Goal: Information Seeking & Learning: Compare options

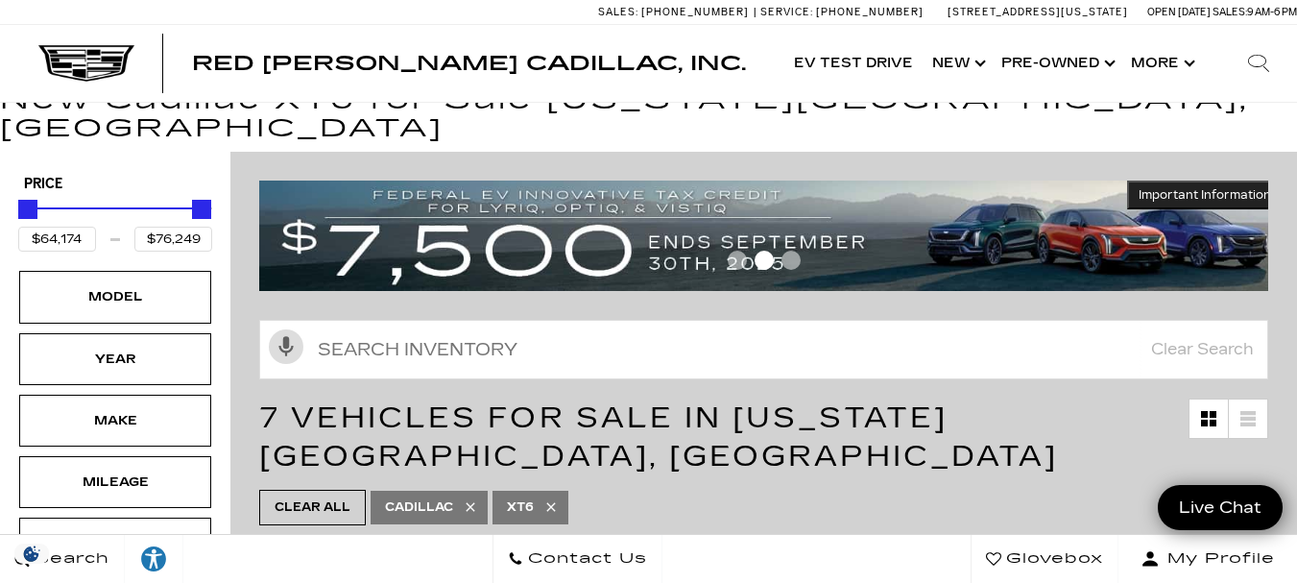
scroll to position [96, 0]
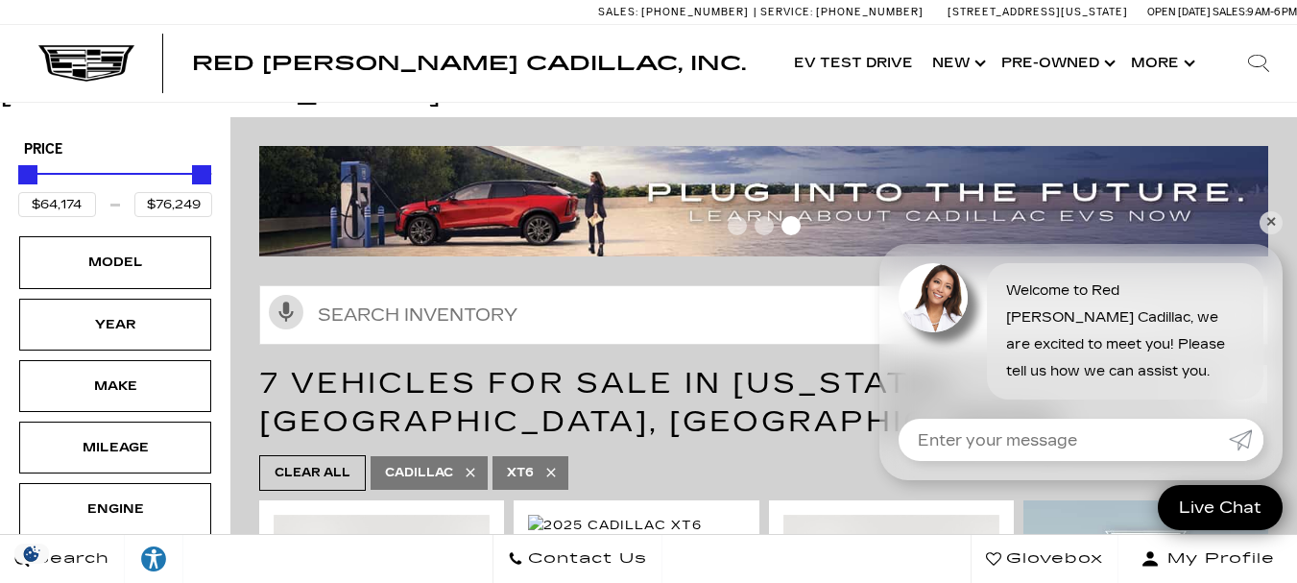
click at [537, 456] on link "XT6" at bounding box center [531, 473] width 76 height 34
type input "$46,674"
type input "$179,434"
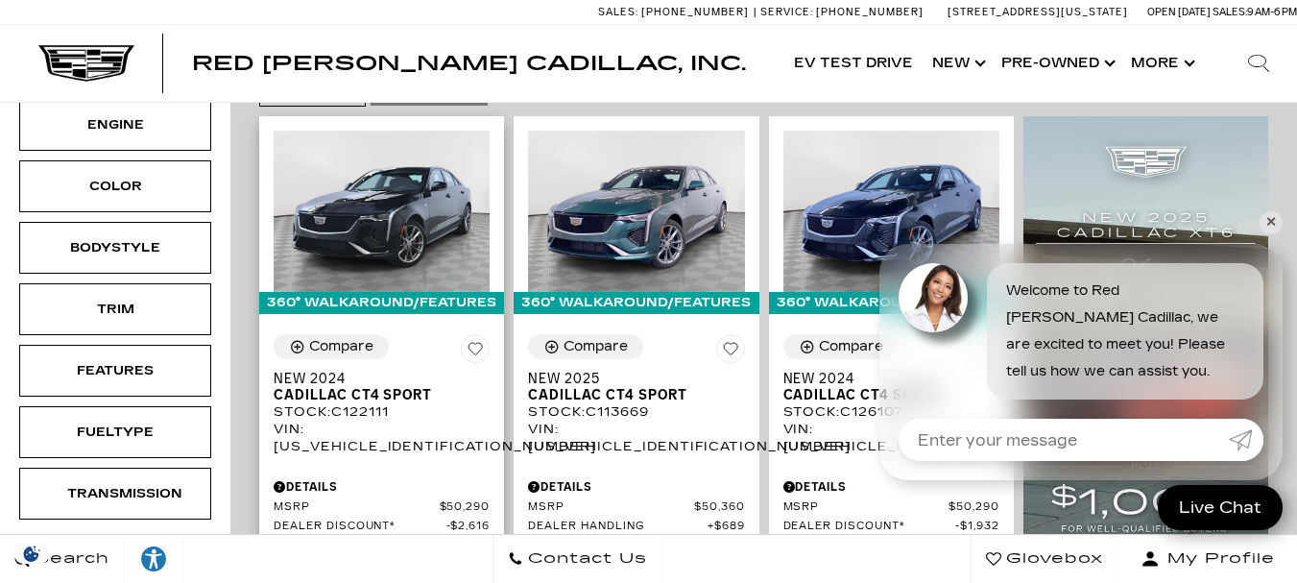
scroll to position [96, 0]
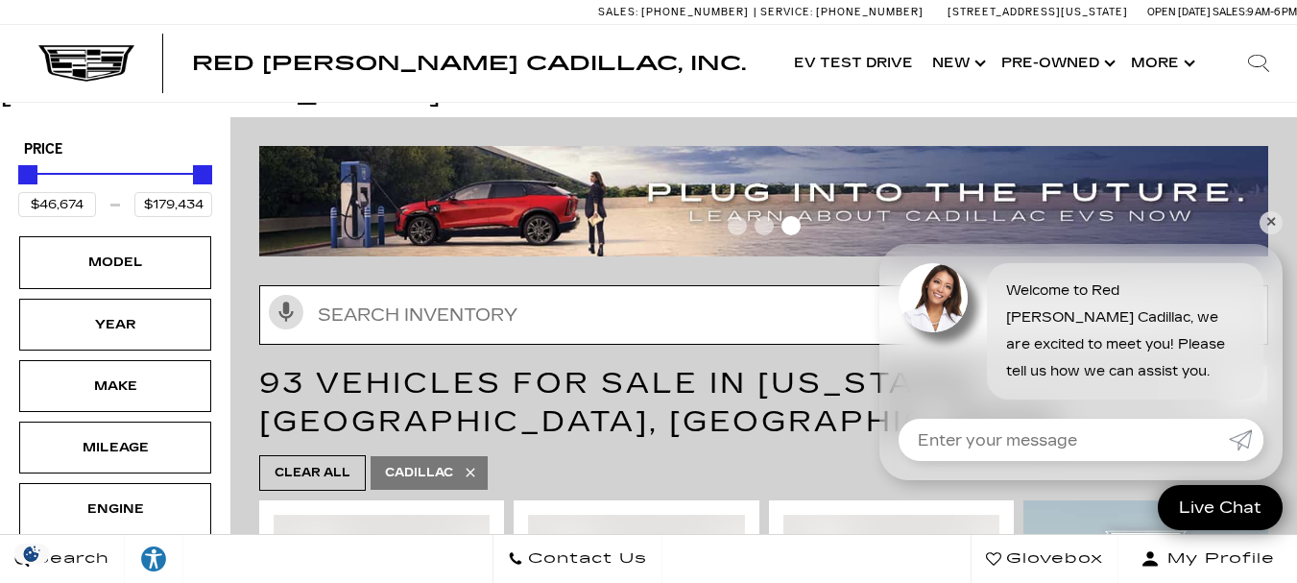
click at [351, 297] on input "text" at bounding box center [763, 315] width 1009 height 60
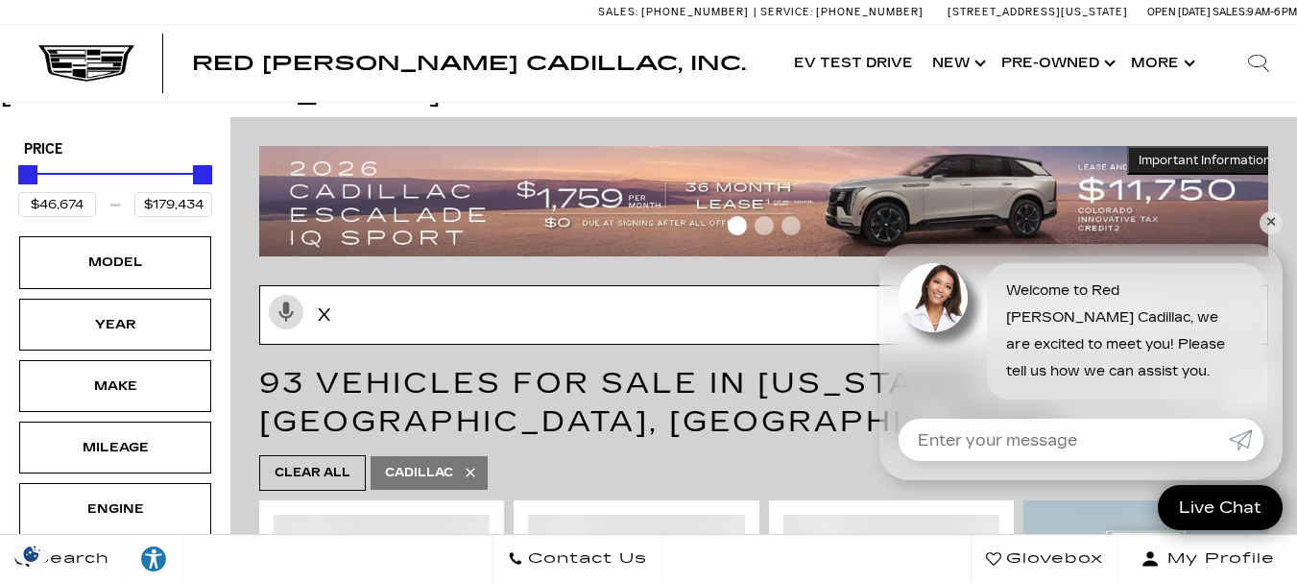
type input "xt"
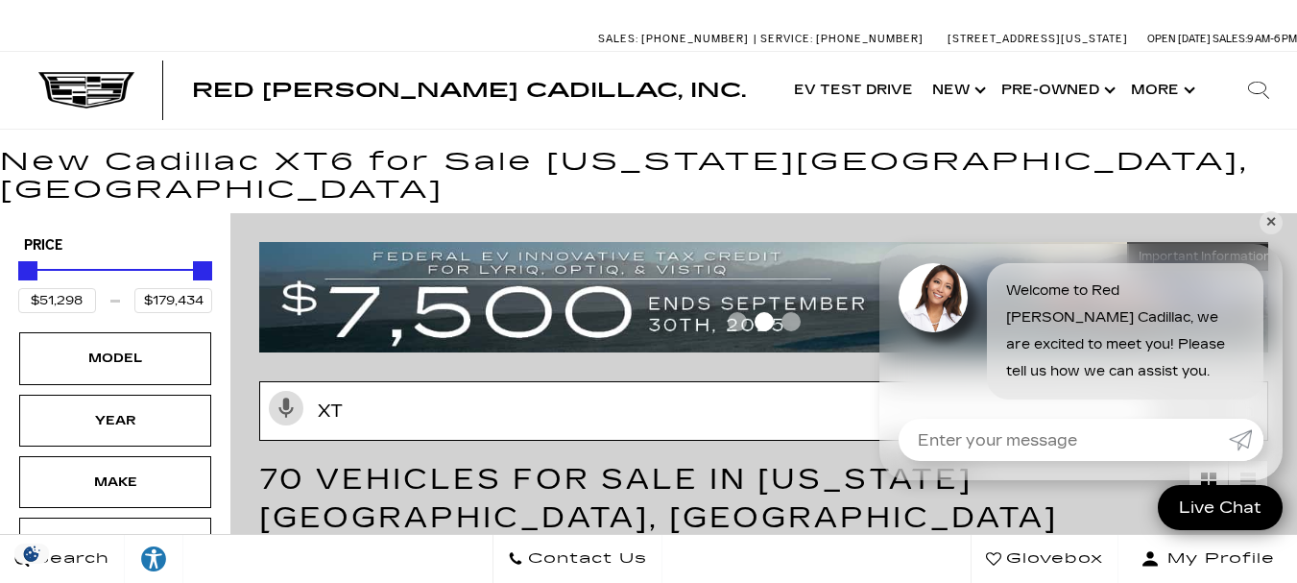
type input "$54,845"
type input "$76,249"
type input "xt5"
type input "$56,631"
type input "$65,169"
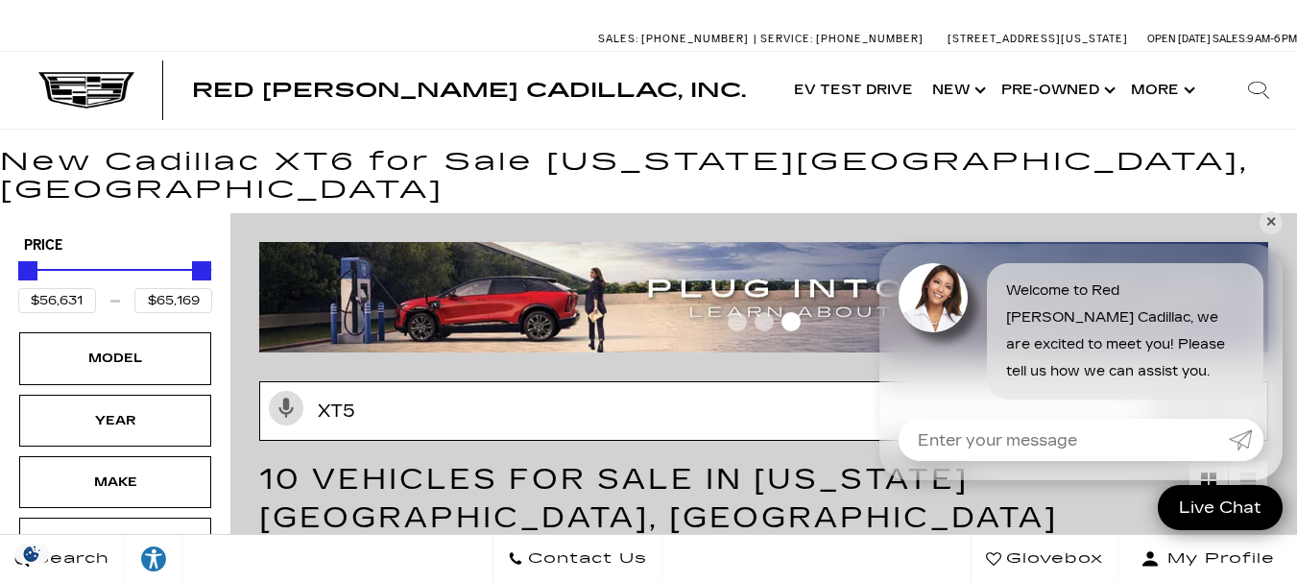
type input "xt5"
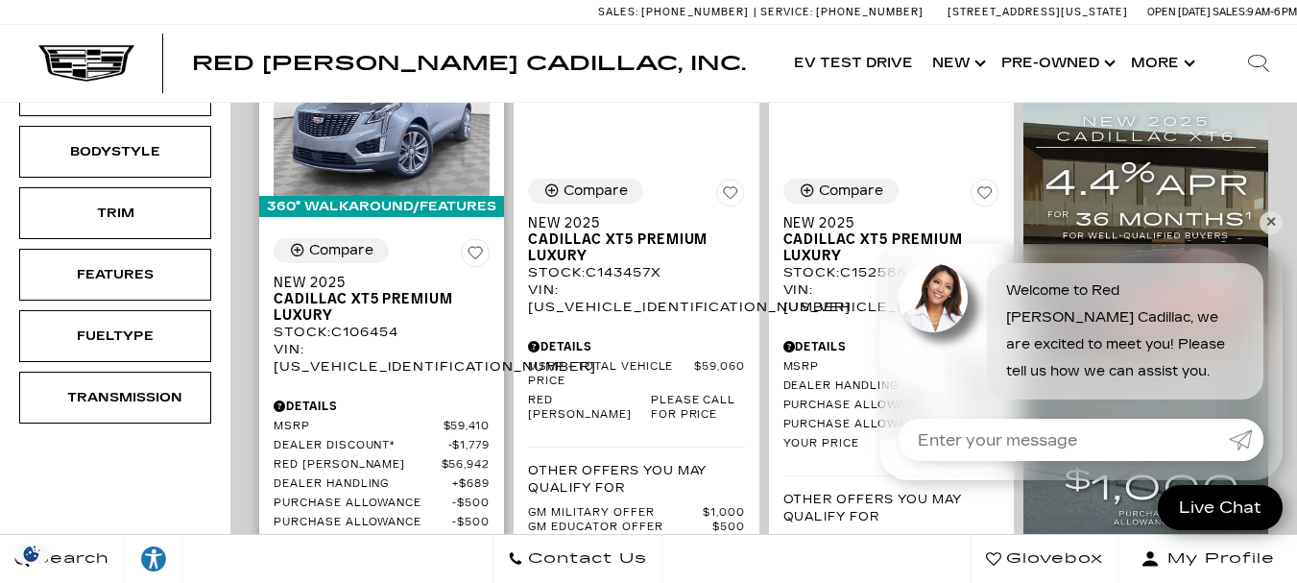
scroll to position [480, 0]
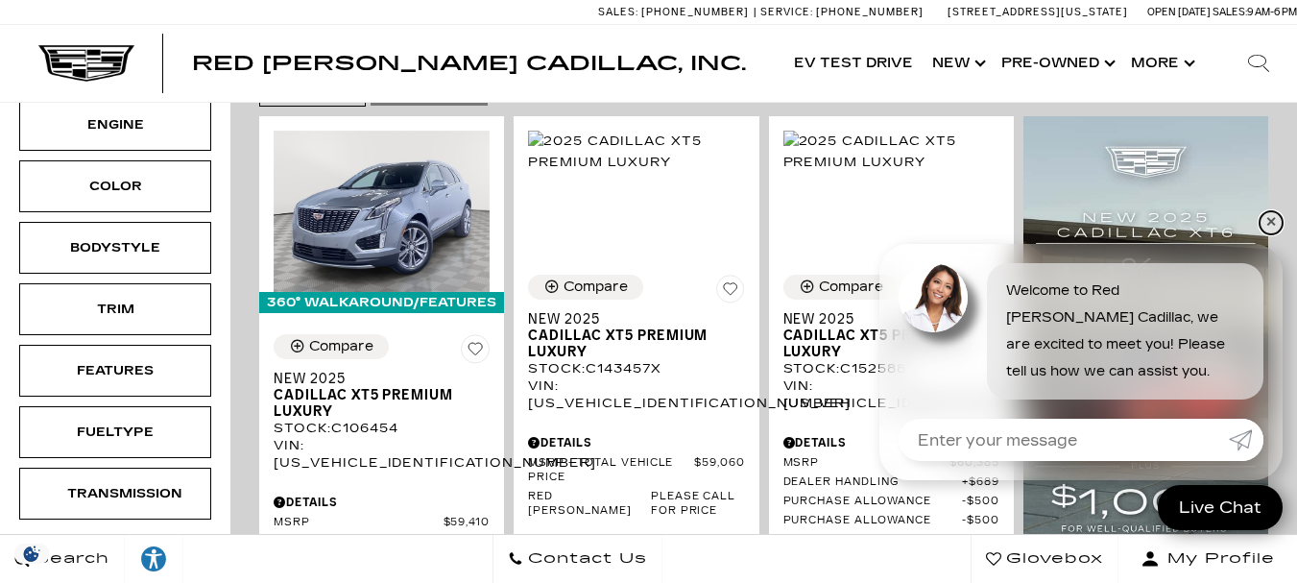
click at [1271, 217] on link "✕" at bounding box center [1271, 222] width 23 height 23
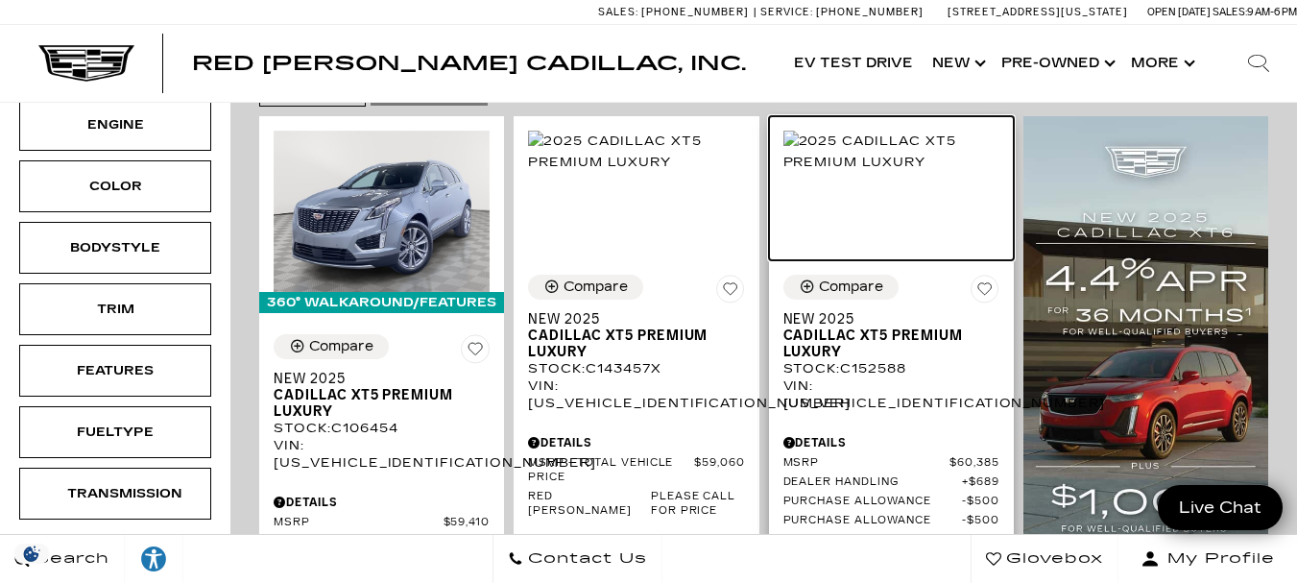
click at [850, 165] on img at bounding box center [892, 152] width 216 height 42
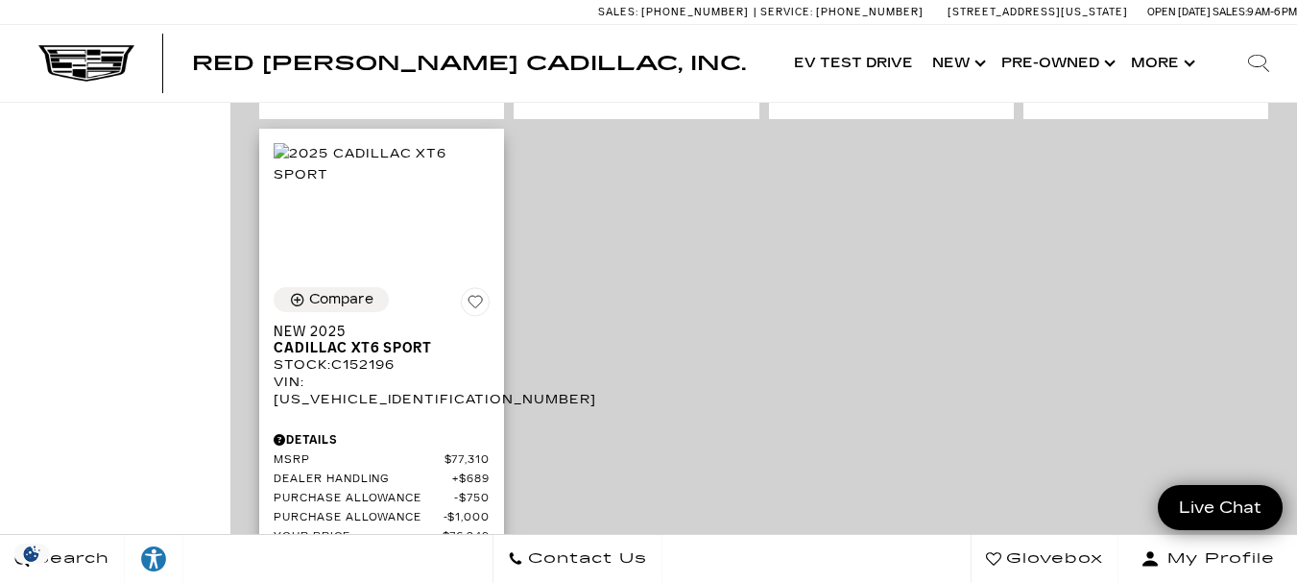
scroll to position [2401, 0]
